Goal: Check status: Check status

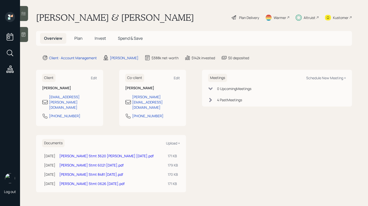
click at [26, 34] on icon at bounding box center [23, 34] width 5 height 5
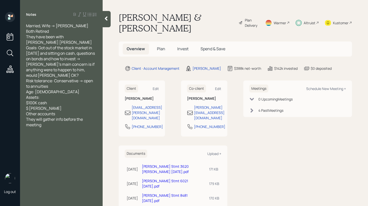
click at [109, 18] on div at bounding box center [107, 19] width 8 height 16
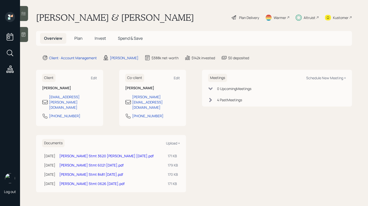
click at [81, 39] on span "Plan" at bounding box center [78, 39] width 8 height 6
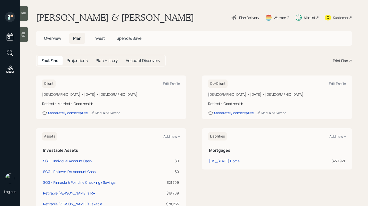
scroll to position [4, 0]
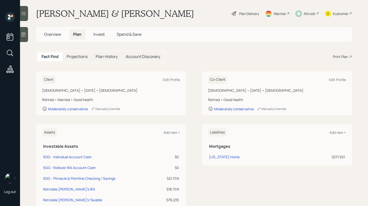
click at [95, 36] on span "Invest" at bounding box center [98, 35] width 11 height 6
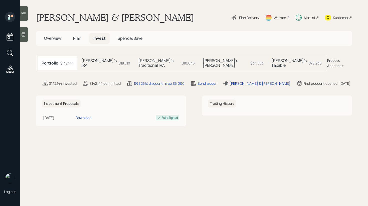
click at [104, 63] on div "[PERSON_NAME]'s IRA $18,710" at bounding box center [105, 63] width 57 height 14
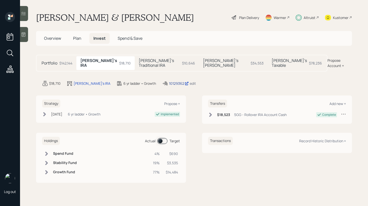
click at [169, 81] on div "10129362" at bounding box center [179, 83] width 20 height 5
